Goal: Check status: Check status

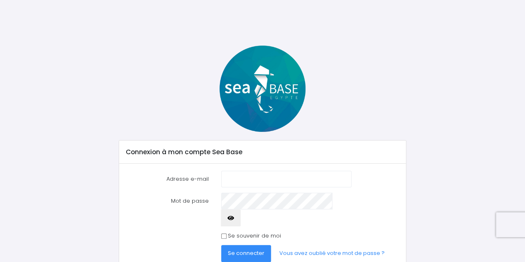
drag, startPoint x: 0, startPoint y: 0, endPoint x: 242, endPoint y: 174, distance: 298.6
click at [242, 174] on input "Adresse e-mail" at bounding box center [286, 179] width 130 height 17
click at [258, 181] on input "Adresse e-mail" at bounding box center [286, 179] width 130 height 17
type input "triskelle84@hotmail.fr"
click at [253, 249] on span "Se connecter" at bounding box center [246, 253] width 37 height 8
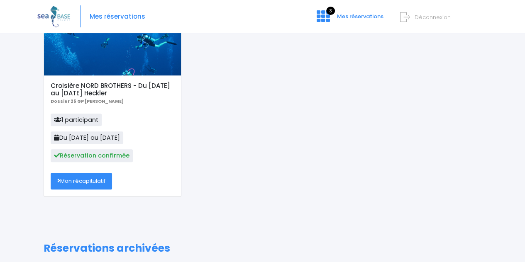
scroll to position [125, 0]
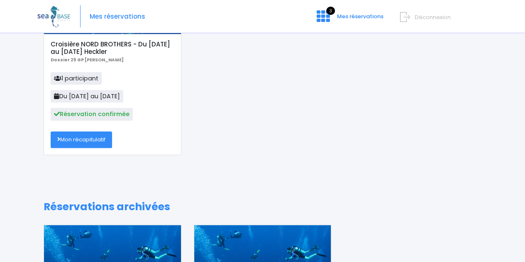
click at [86, 138] on link "Mon récapitulatif" at bounding box center [81, 140] width 61 height 17
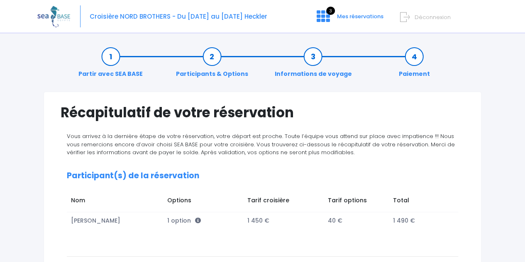
click at [298, 71] on link "Informations de voyage" at bounding box center [312, 65] width 85 height 26
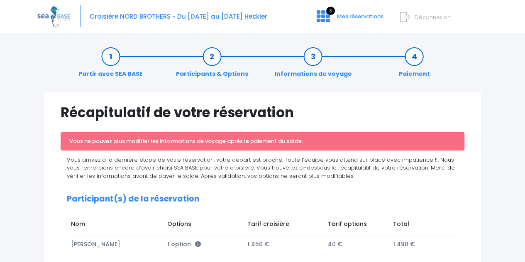
click at [121, 72] on link "Partir avec SEA BASE" at bounding box center [110, 65] width 73 height 26
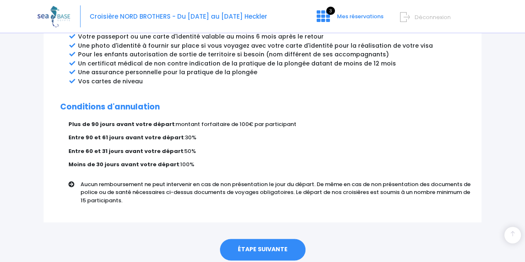
scroll to position [513, 0]
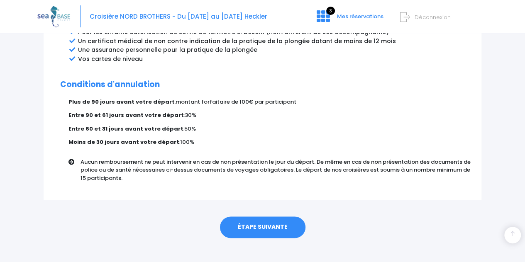
click at [254, 221] on link "ÉTAPE SUIVANTE" at bounding box center [262, 228] width 85 height 22
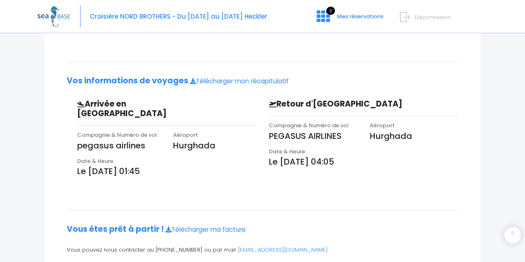
scroll to position [239, 0]
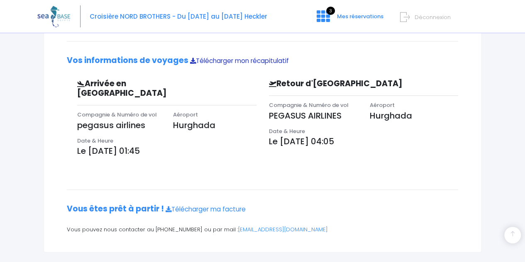
click at [239, 62] on link "Télécharger mon récapitulatif" at bounding box center [239, 60] width 99 height 9
